Goal: Communication & Community: Share content

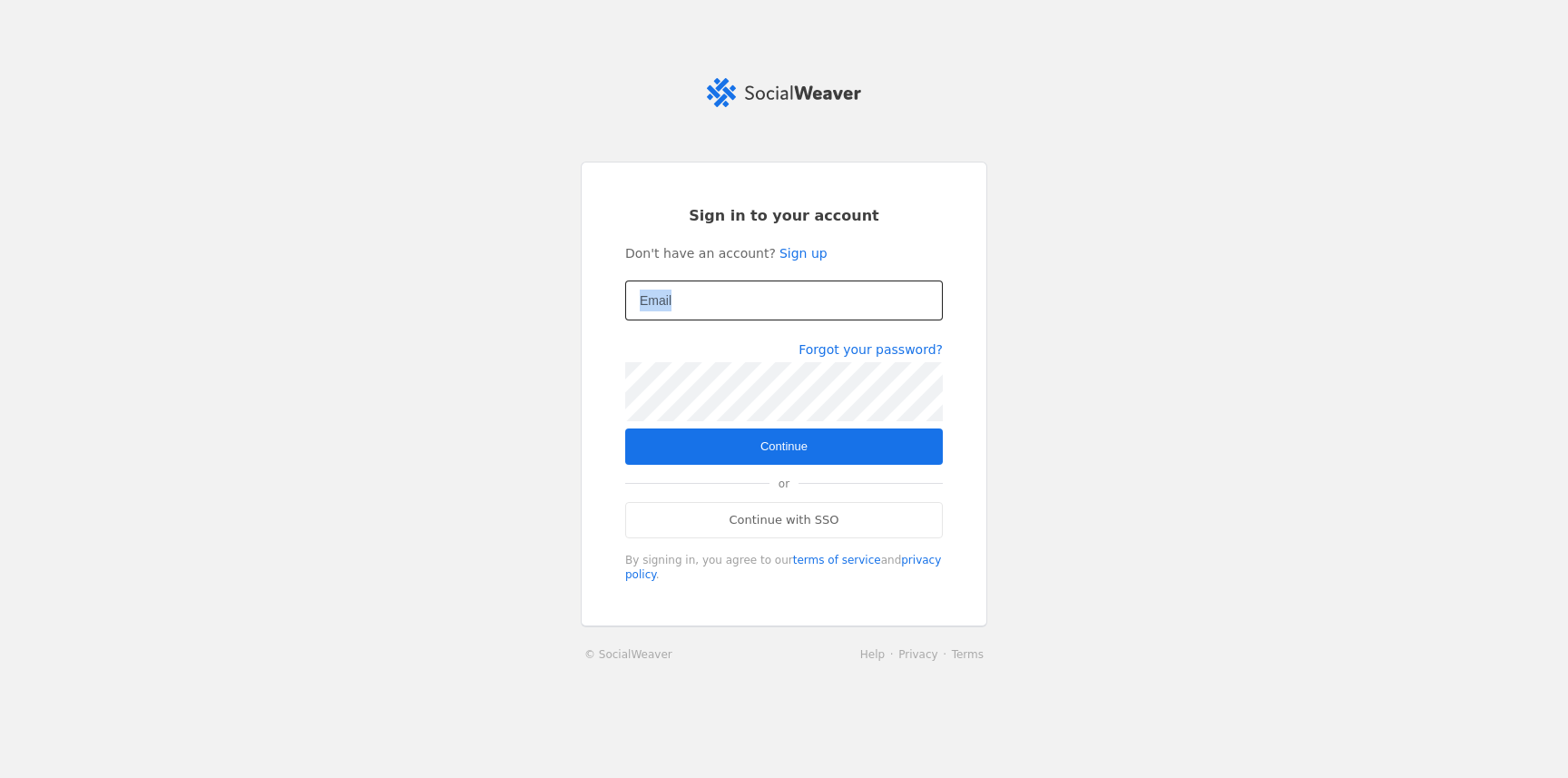
click at [846, 280] on form "Sign in to your account Don't have an account? Sign up Email Forgot your passwo…" at bounding box center [783, 394] width 317 height 377
click at [767, 311] on input "Email" at bounding box center [783, 300] width 288 height 22
click at [0, 777] on com-1password-button at bounding box center [0, 778] width 0 height 0
type input "[PERSON_NAME][EMAIL_ADDRESS][DOMAIN_NAME]"
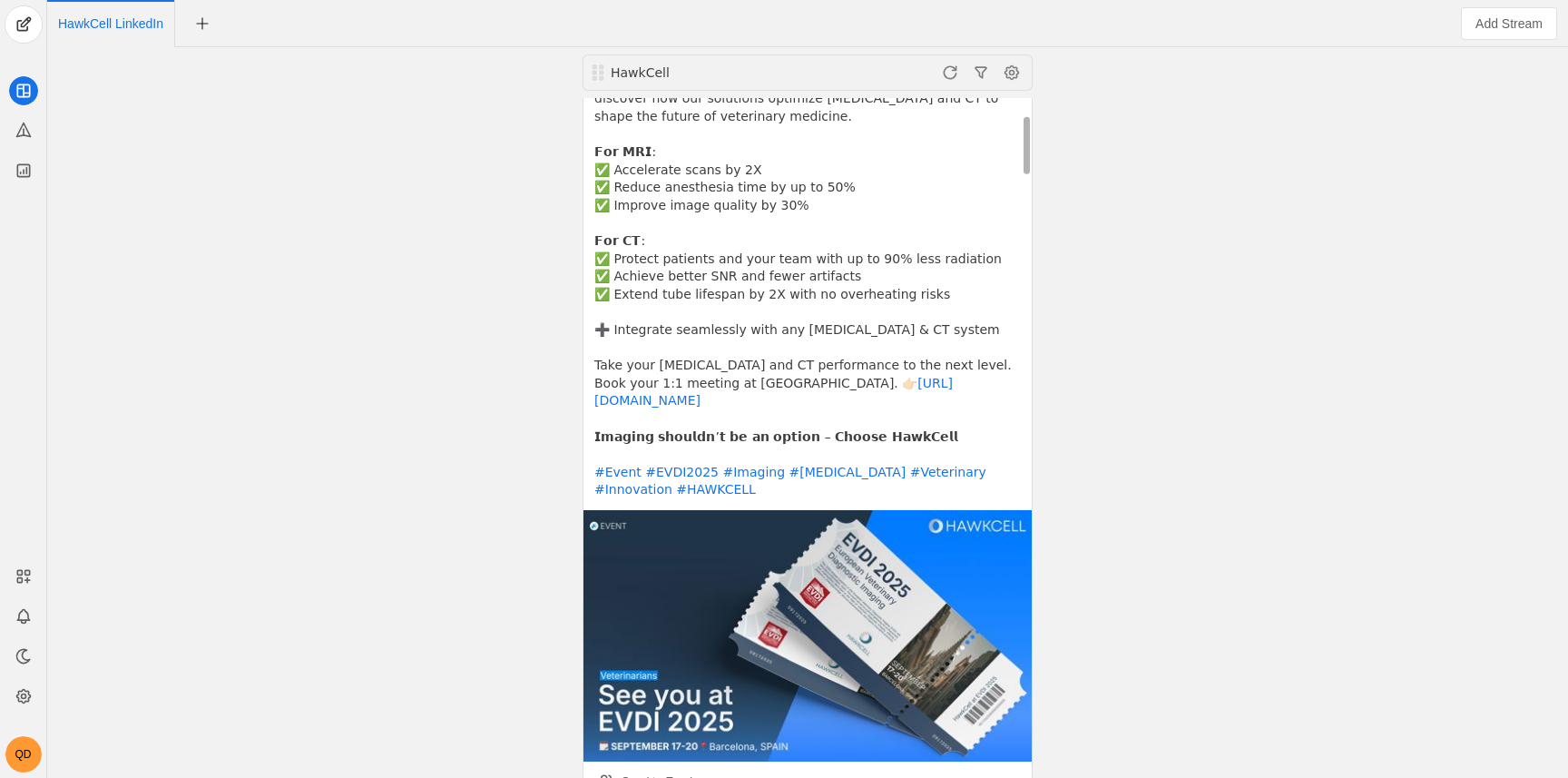
scroll to position [197, 0]
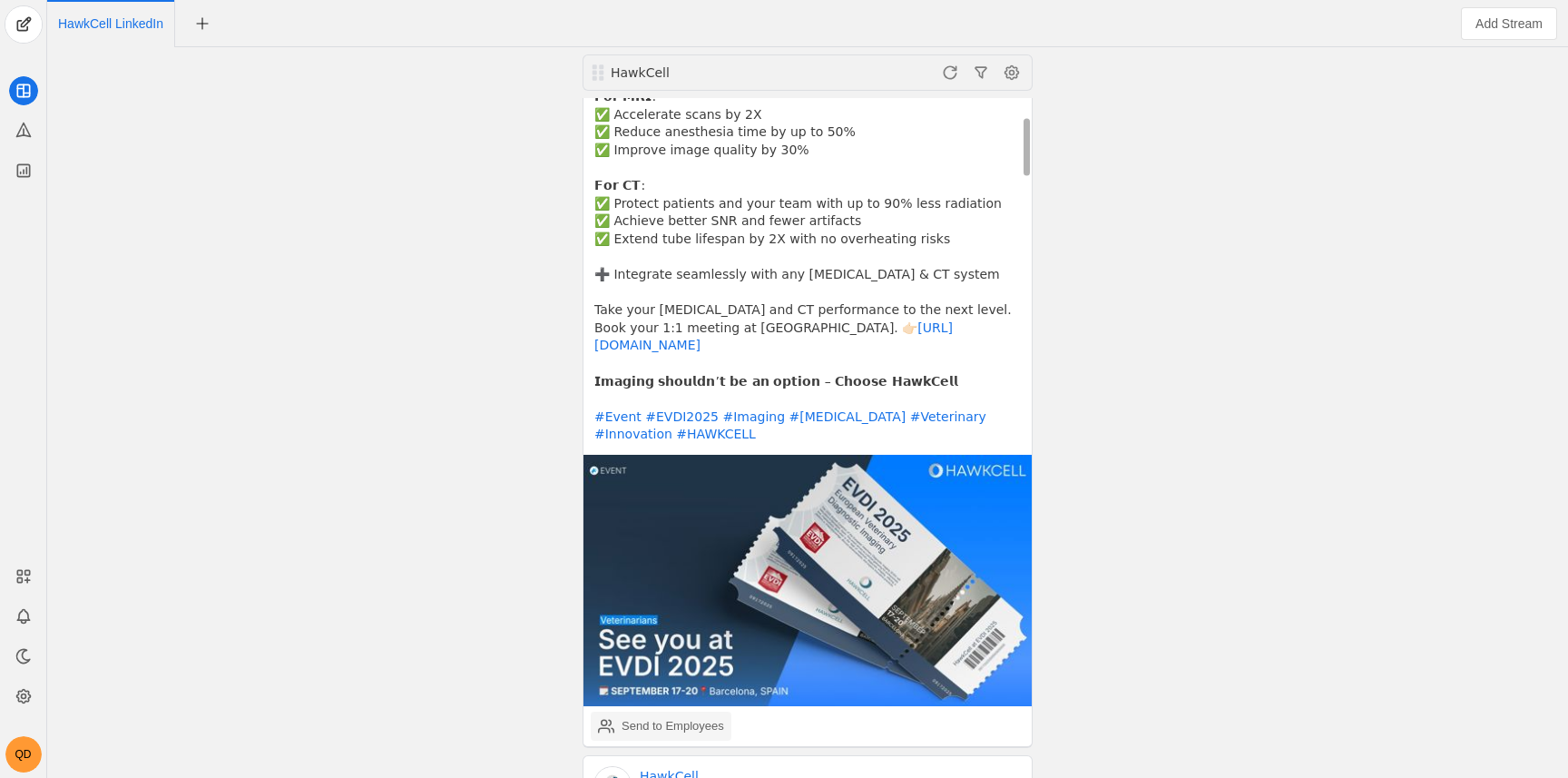
click at [639, 708] on div "Send to Employees" at bounding box center [660, 726] width 126 height 36
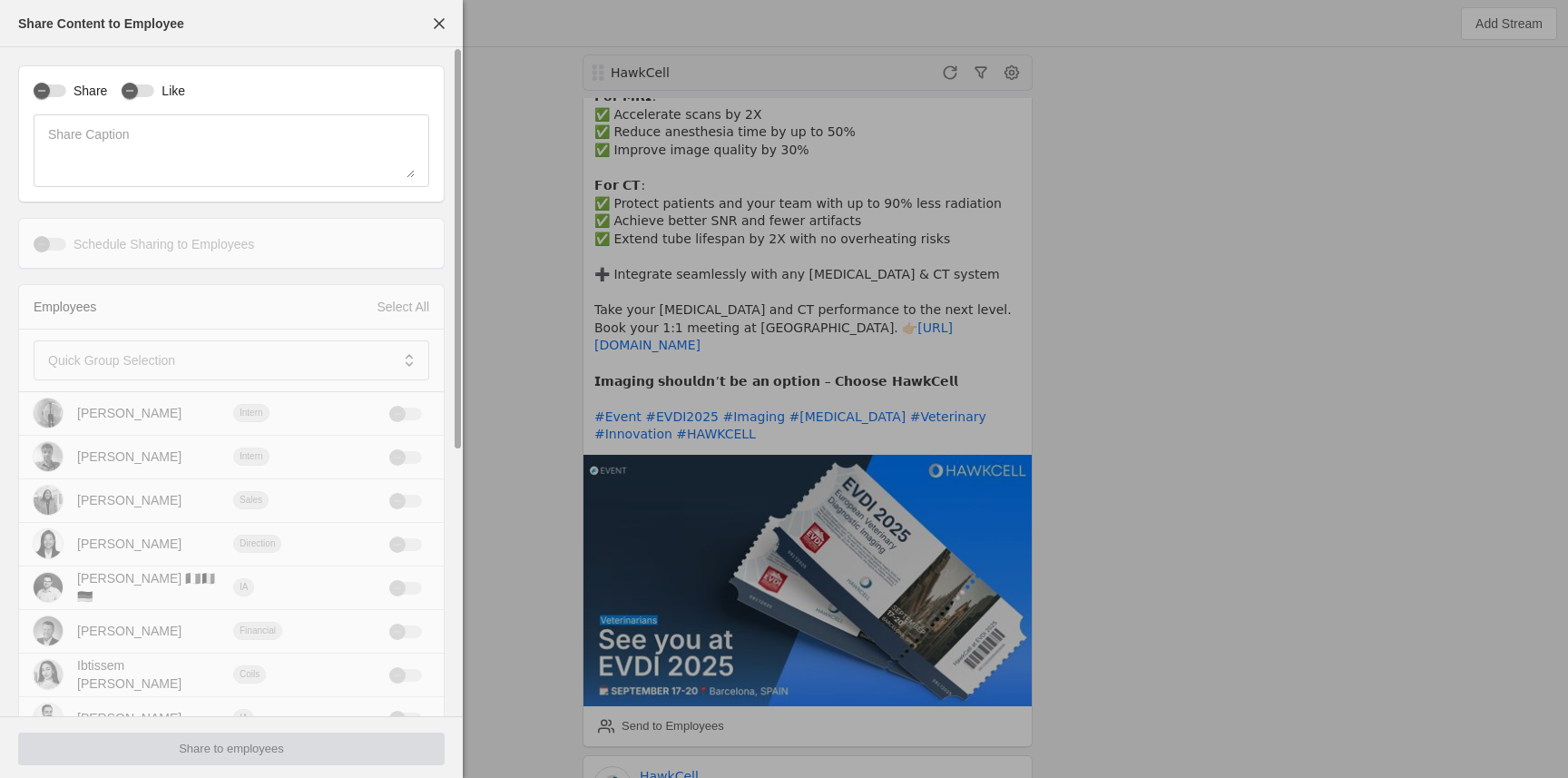
click at [65, 82] on div "Share" at bounding box center [70, 91] width 74 height 18
click at [115, 93] on div "Share Like" at bounding box center [231, 90] width 396 height 19
click at [70, 85] on label "Share" at bounding box center [86, 91] width 41 height 18
click at [66, 85] on button "Share" at bounding box center [50, 91] width 33 height 13
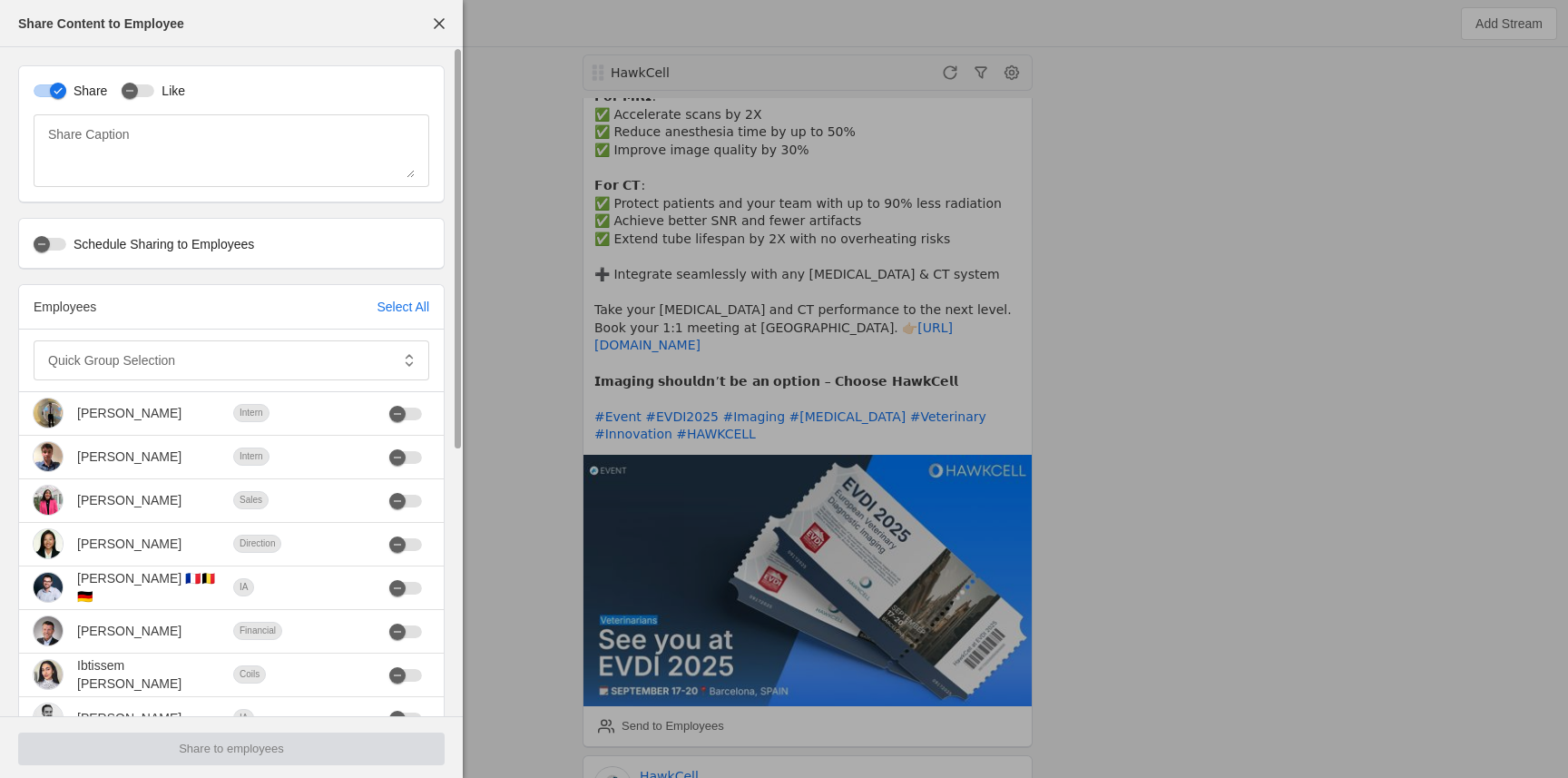
click at [161, 94] on label "Like" at bounding box center [170, 91] width 31 height 18
click at [155, 94] on button "Like" at bounding box center [138, 91] width 33 height 13
click at [394, 292] on div "Employees Select All" at bounding box center [231, 307] width 425 height 45
click at [393, 301] on div "Select All" at bounding box center [403, 307] width 53 height 18
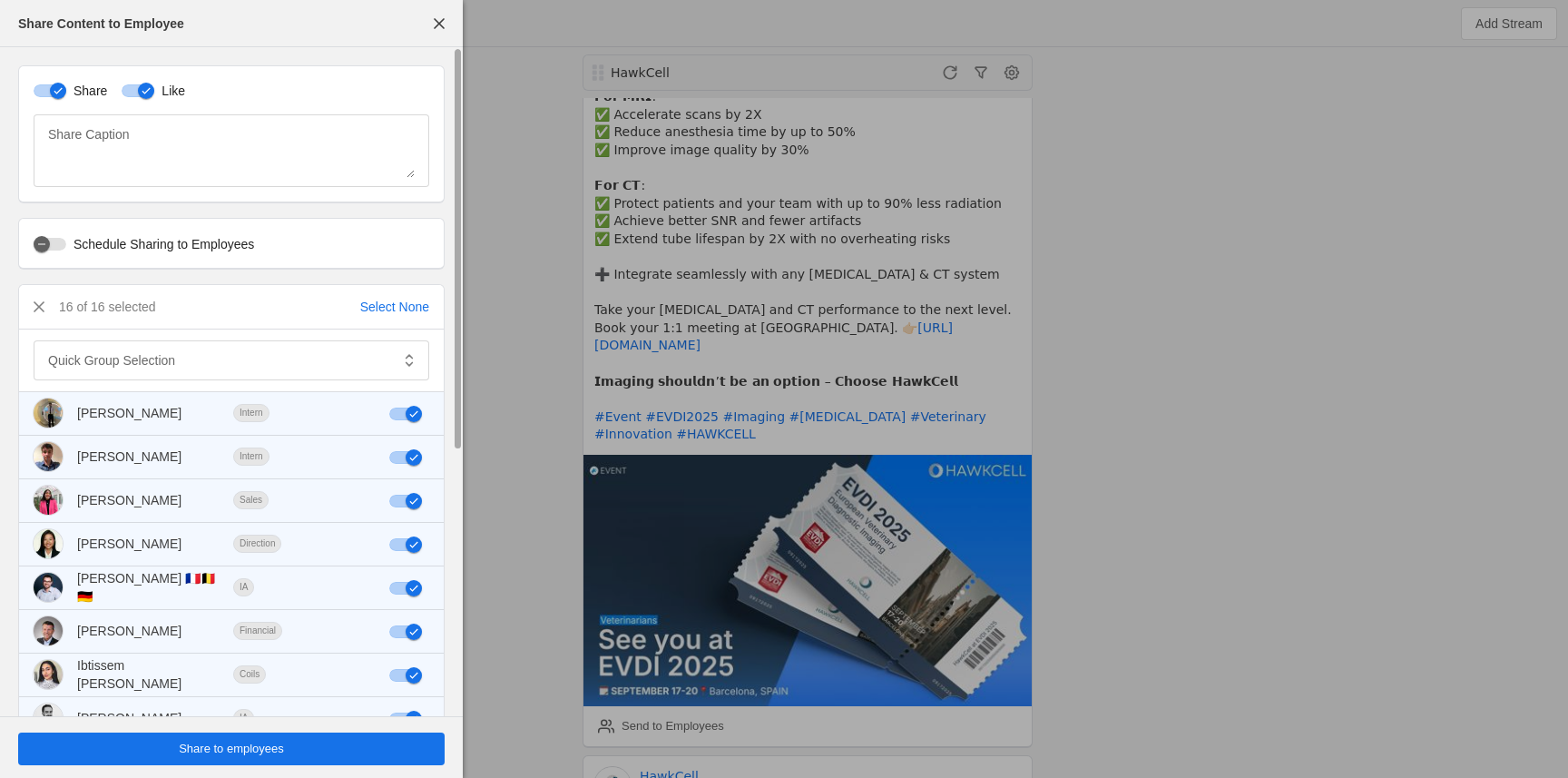
click at [307, 745] on span "undefined" at bounding box center [231, 749] width 427 height 33
